Goal: Complete application form

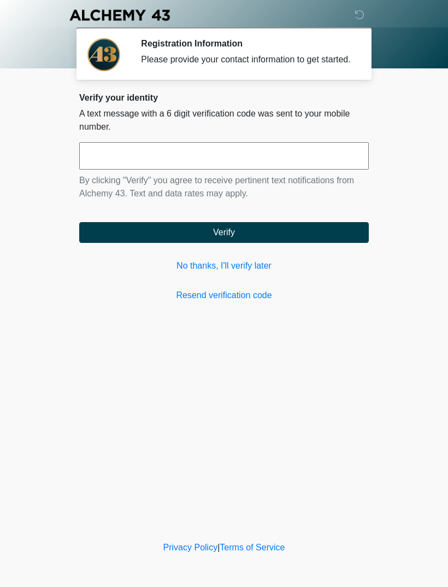
click at [238, 170] on input "text" at bounding box center [224, 155] width 290 height 27
type input "******"
click at [319, 234] on button "Verify" at bounding box center [224, 232] width 290 height 21
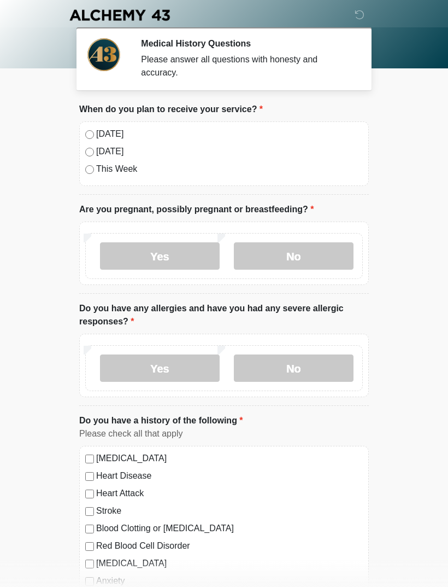
click at [97, 131] on label "[DATE]" at bounding box center [229, 133] width 267 height 13
click at [302, 259] on label "No" at bounding box center [294, 255] width 120 height 27
click at [312, 366] on label "No" at bounding box center [294, 367] width 120 height 27
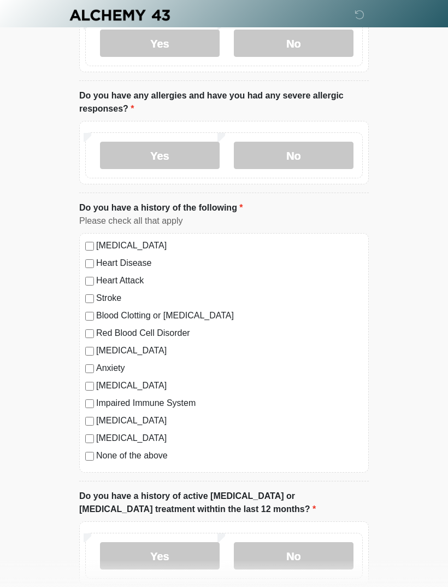
scroll to position [213, 0]
click at [327, 554] on label "No" at bounding box center [294, 554] width 120 height 27
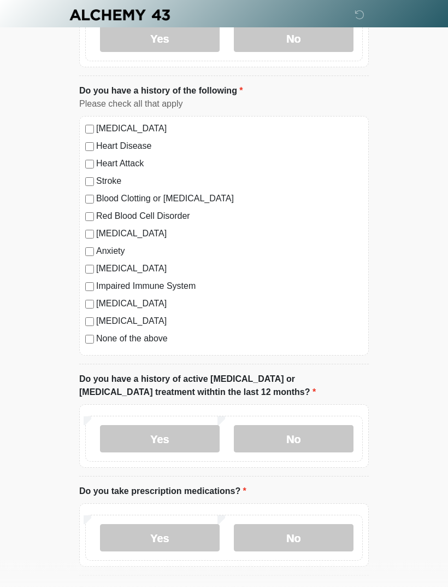
scroll to position [353, 0]
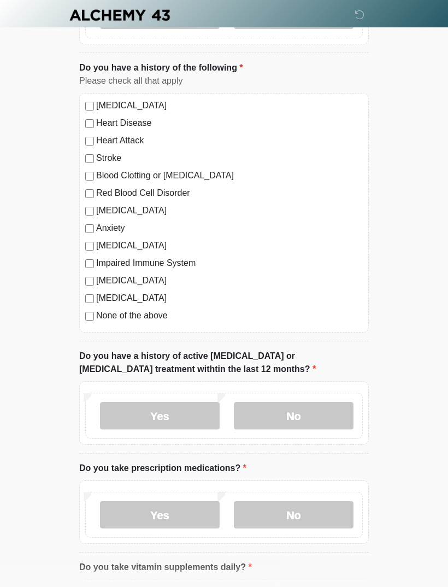
click at [326, 492] on div "Yes No" at bounding box center [224, 515] width 278 height 46
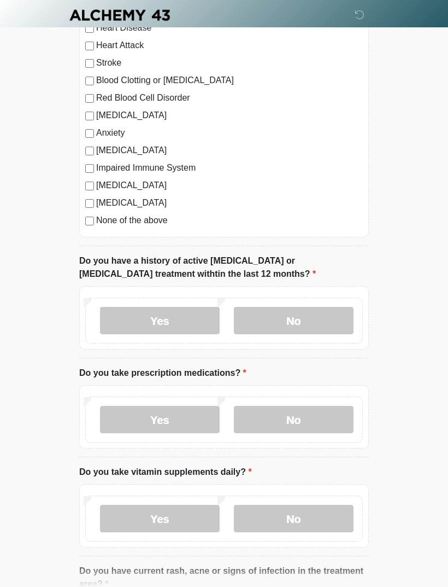
scroll to position [460, 0]
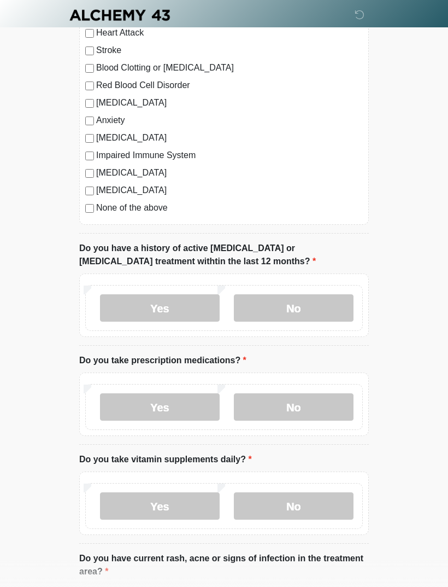
click at [325, 402] on label "No" at bounding box center [294, 406] width 120 height 27
click at [186, 500] on label "Yes" at bounding box center [160, 505] width 120 height 27
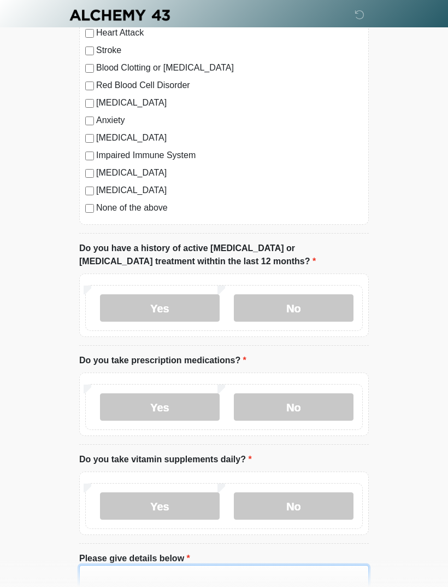
click at [239, 586] on textarea "Please give details below" at bounding box center [224, 588] width 290 height 47
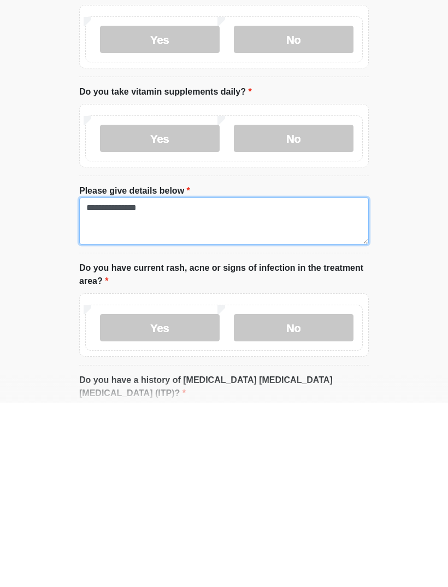
type textarea "**********"
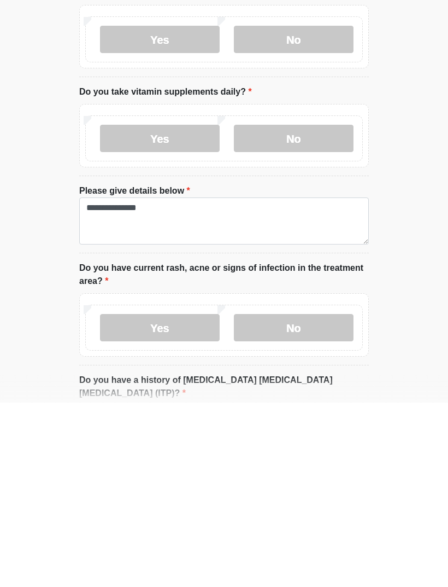
click at [319, 498] on label "No" at bounding box center [294, 511] width 120 height 27
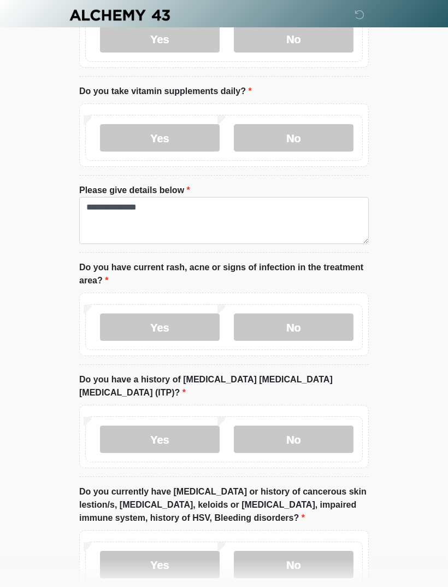
click at [316, 425] on label "No" at bounding box center [294, 438] width 120 height 27
click at [316, 551] on label "No" at bounding box center [294, 564] width 120 height 27
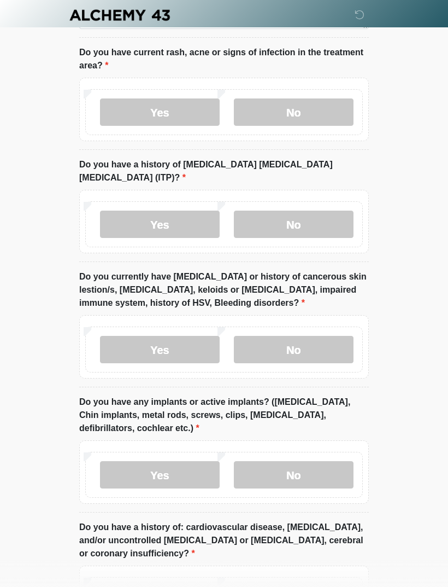
scroll to position [1047, 0]
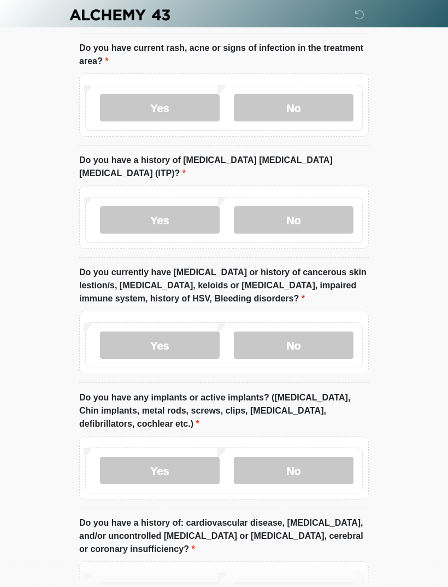
click at [201, 457] on label "Yes" at bounding box center [160, 470] width 120 height 27
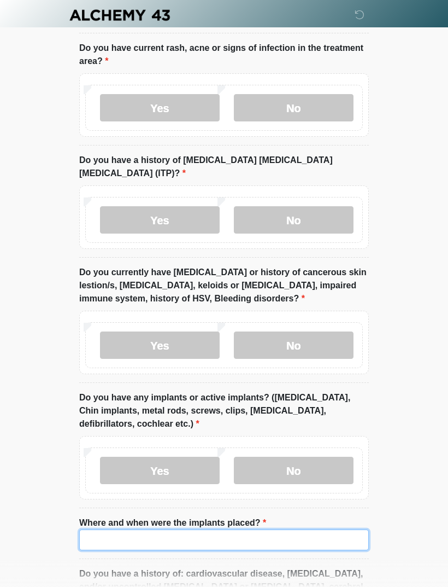
click at [283, 529] on input "Where and when were the implants placed?" at bounding box center [224, 539] width 290 height 21
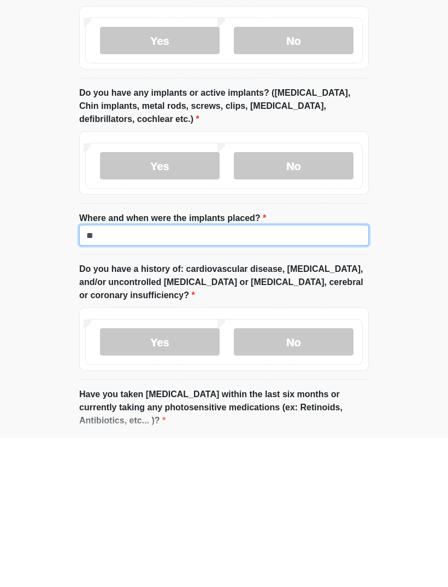
type input "*"
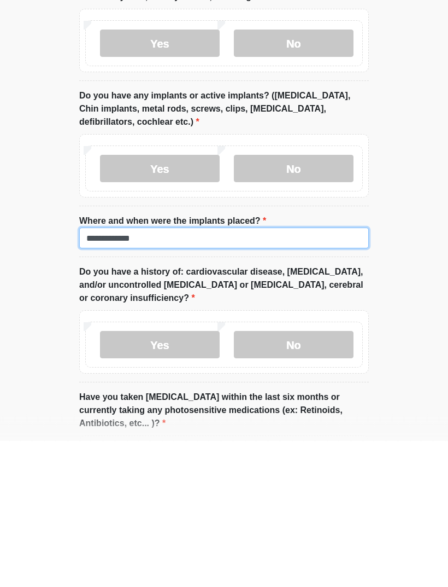
type input "**********"
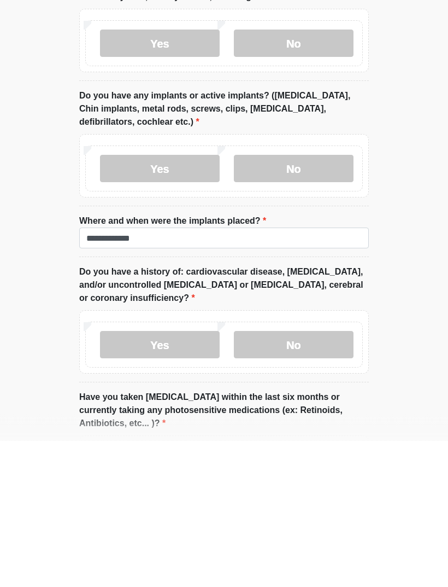
click at [330, 477] on label "No" at bounding box center [294, 490] width 120 height 27
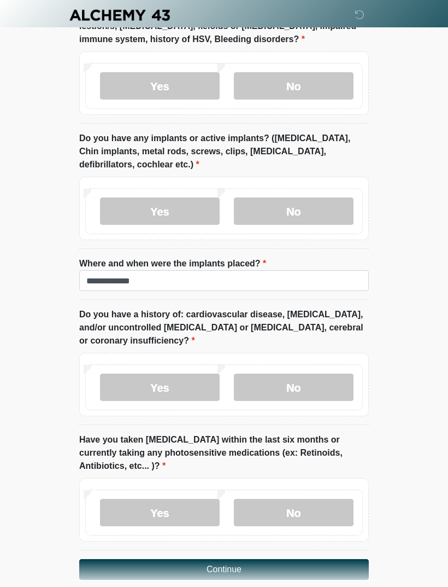
click at [329, 499] on label "No" at bounding box center [294, 512] width 120 height 27
click at [339, 559] on button "Continue" at bounding box center [224, 569] width 290 height 21
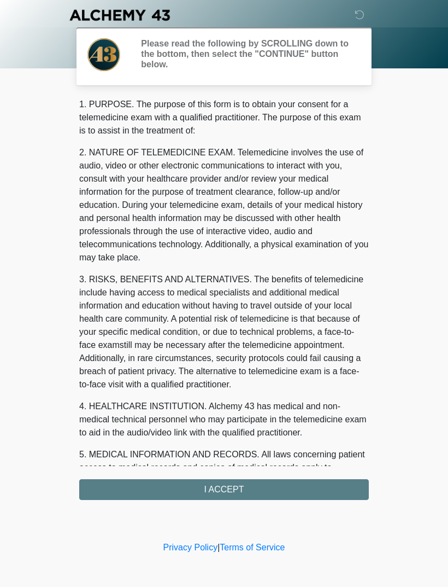
scroll to position [0, 0]
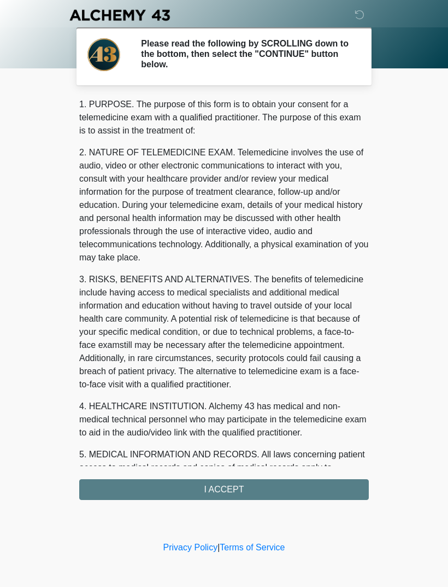
click at [315, 486] on div "1. PURPOSE. The purpose of this form is to obtain your consent for a telemedici…" at bounding box center [224, 299] width 290 height 402
click at [334, 491] on div "1. PURPOSE. The purpose of this form is to obtain your consent for a telemedici…" at bounding box center [224, 299] width 290 height 402
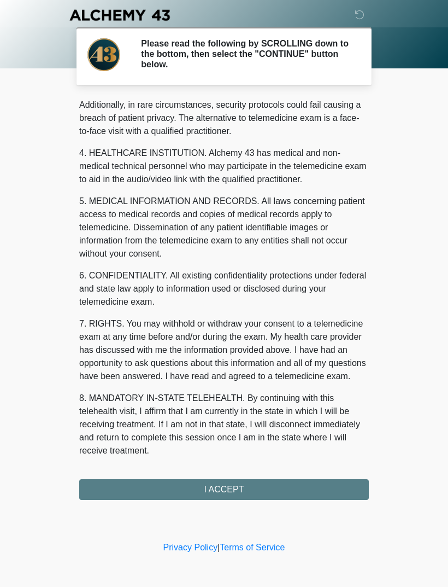
click at [297, 487] on div "1. PURPOSE. The purpose of this form is to obtain your consent for a telemedici…" at bounding box center [224, 299] width 290 height 402
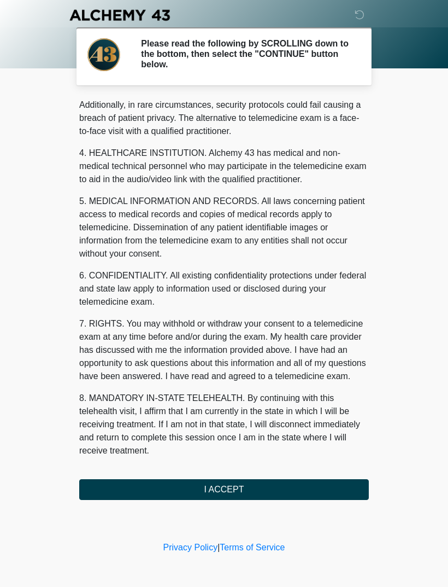
click at [238, 481] on button "I ACCEPT" at bounding box center [224, 489] width 290 height 21
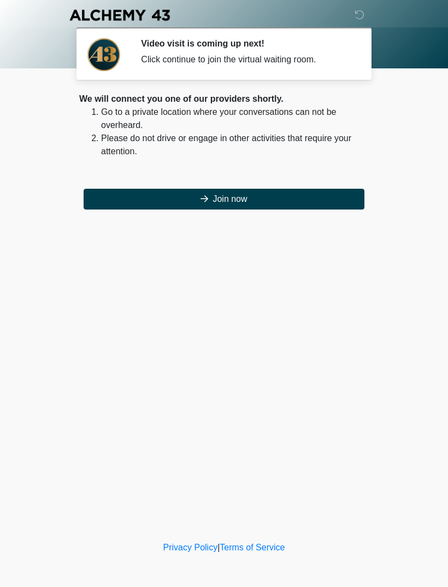
click at [263, 195] on button "Join now" at bounding box center [224, 199] width 281 height 21
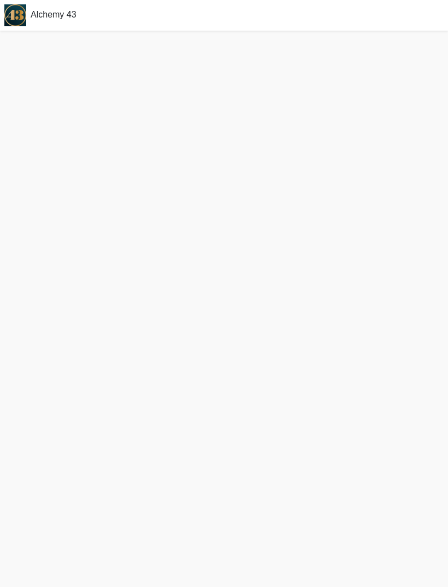
click at [290, 28] on div "Alchemy 43" at bounding box center [224, 15] width 448 height 31
